Goal: Task Accomplishment & Management: Manage account settings

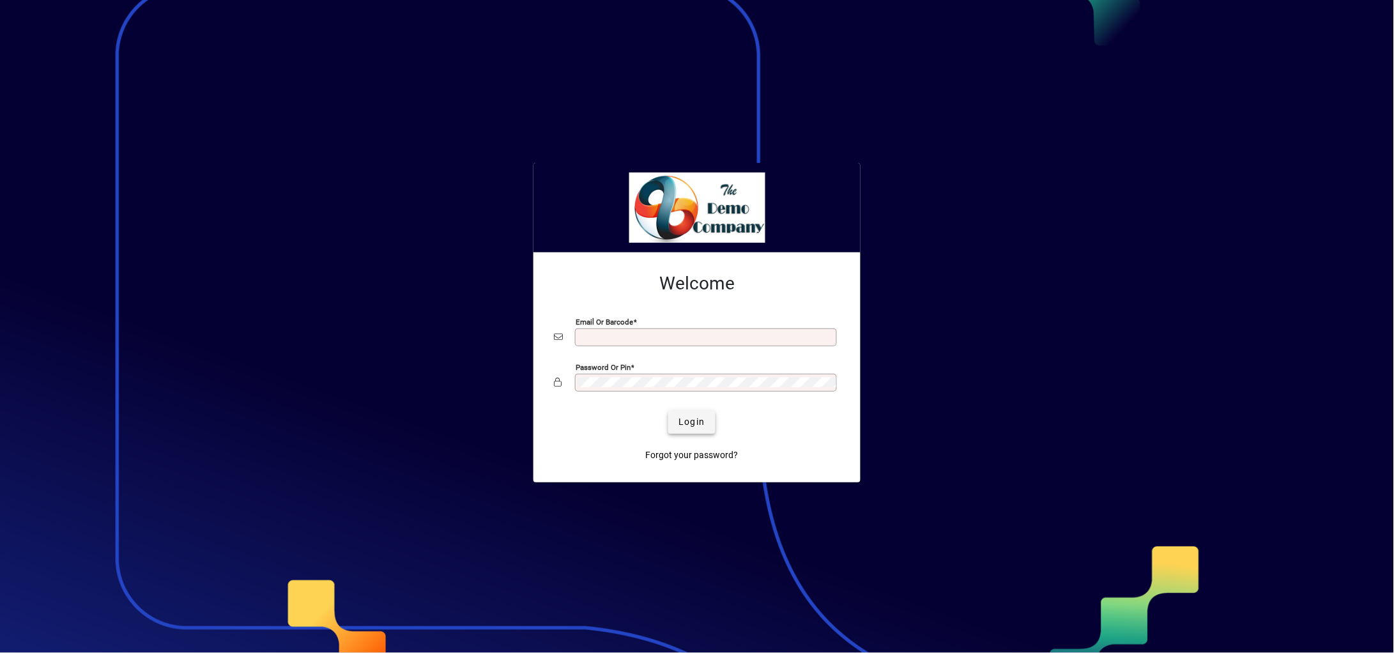
type input "**********"
click at [700, 424] on span "Login" at bounding box center [691, 421] width 26 height 13
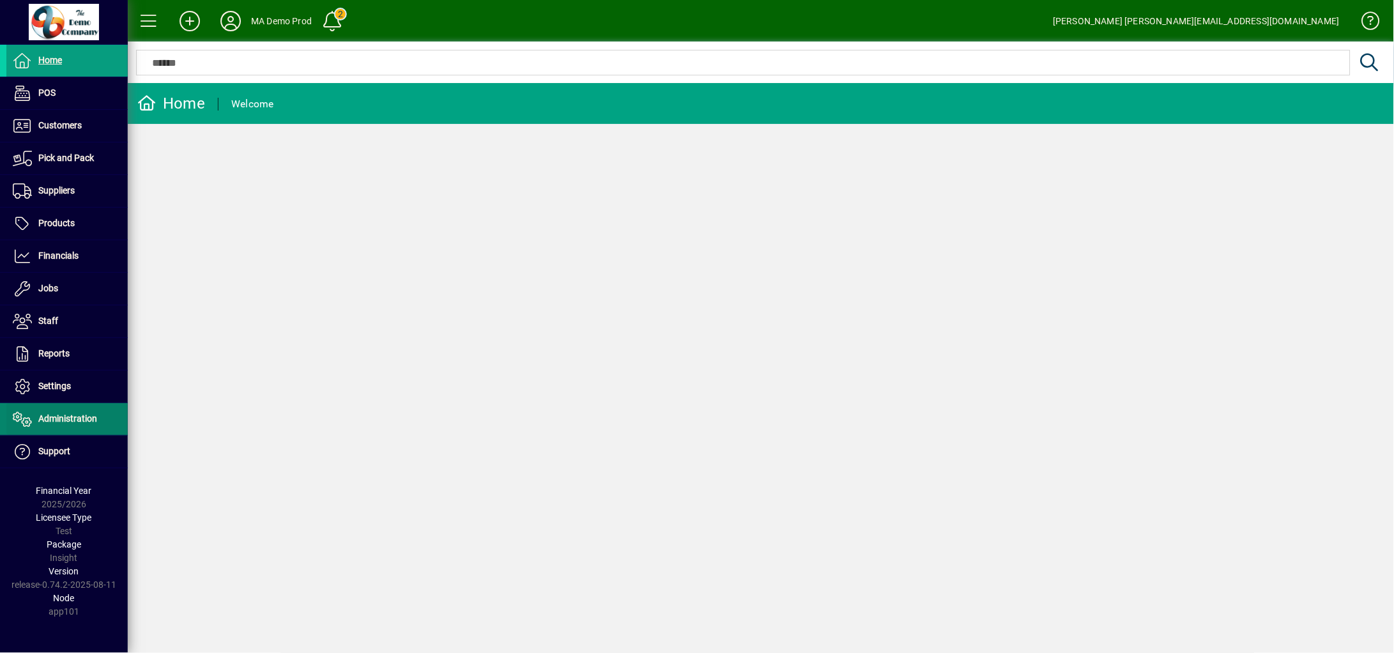
click at [92, 413] on span "Administration" at bounding box center [67, 418] width 59 height 10
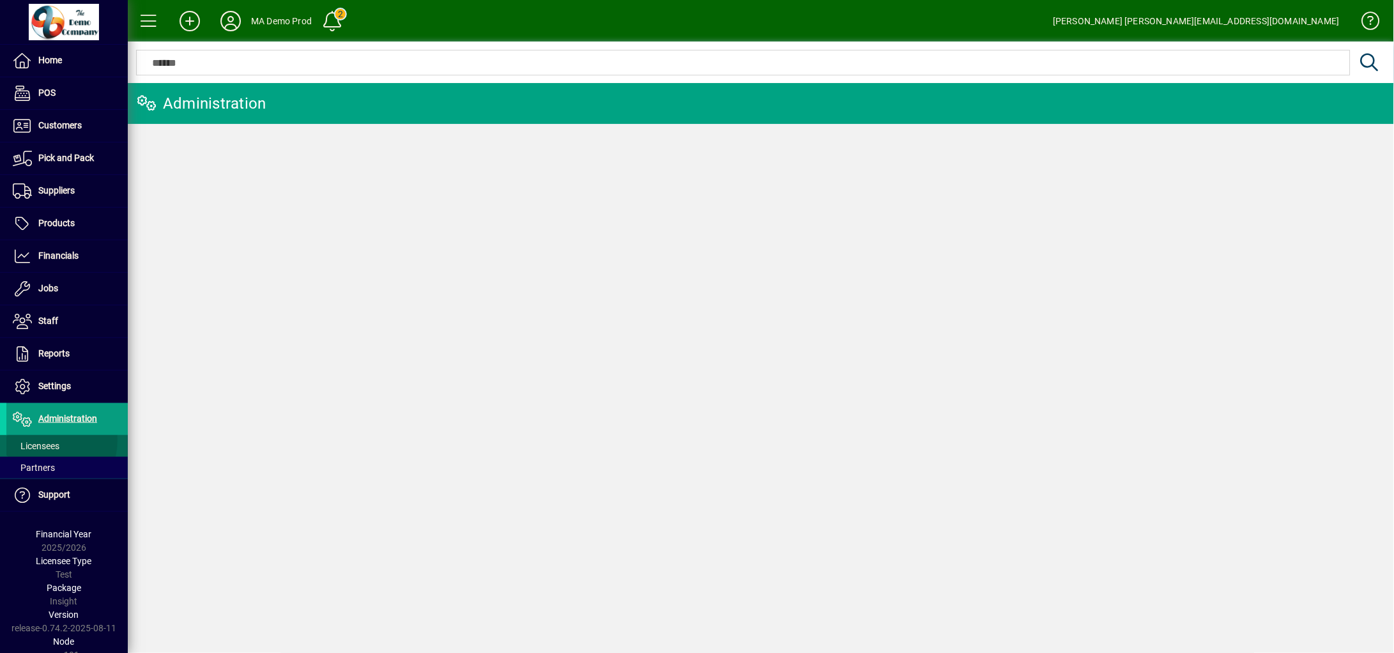
click at [40, 441] on span "Licensees" at bounding box center [36, 446] width 47 height 10
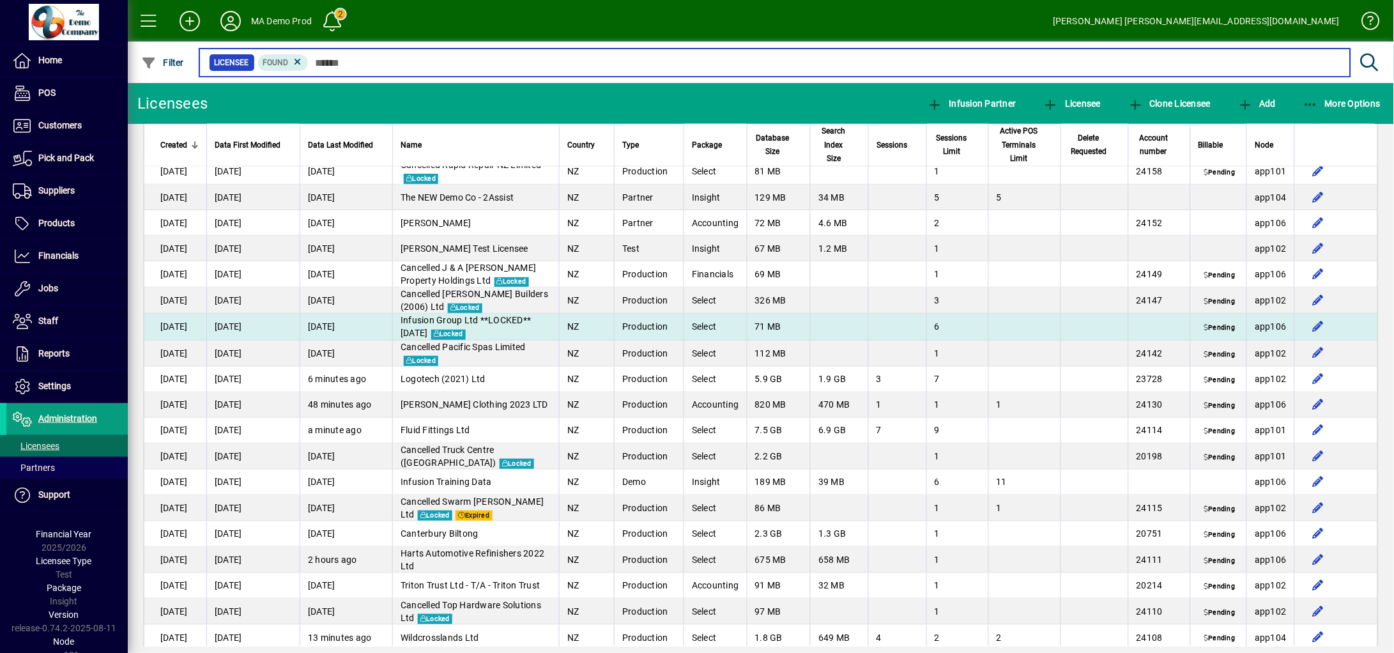
scroll to position [6068, 0]
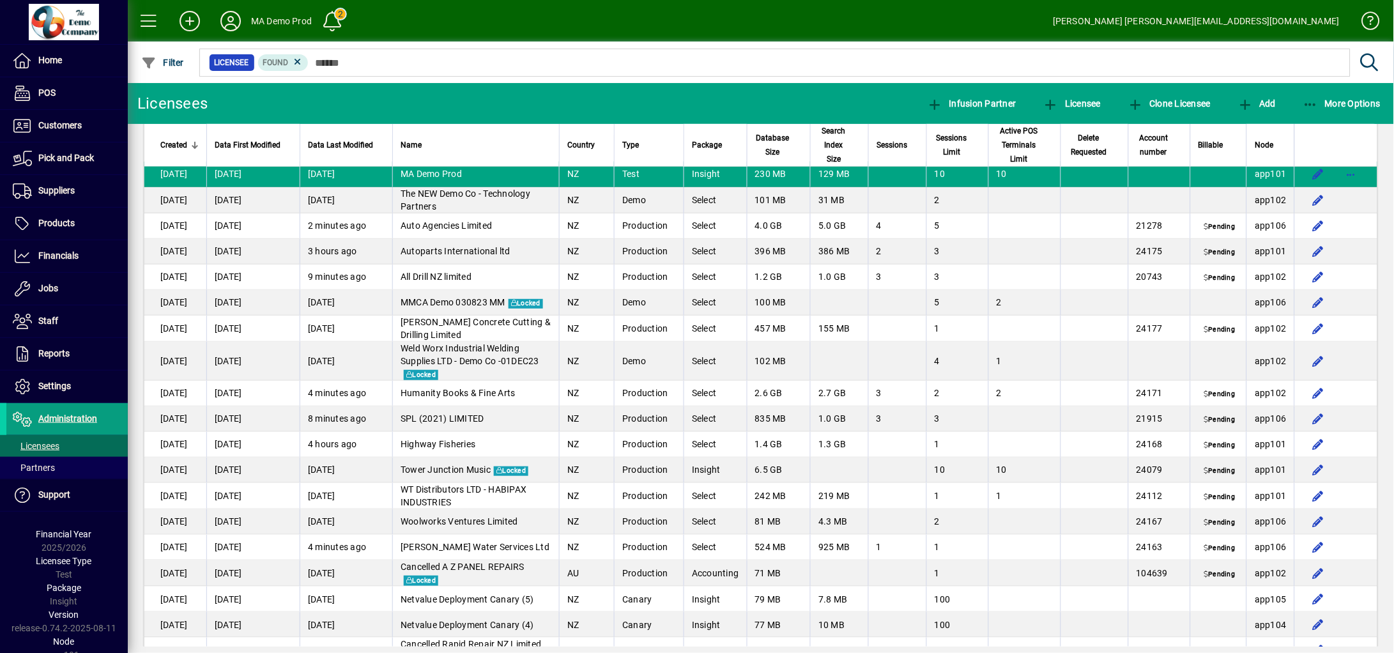
click at [494, 187] on td "MA Demo Prod" at bounding box center [475, 175] width 167 height 26
